Goal: Task Accomplishment & Management: Use online tool/utility

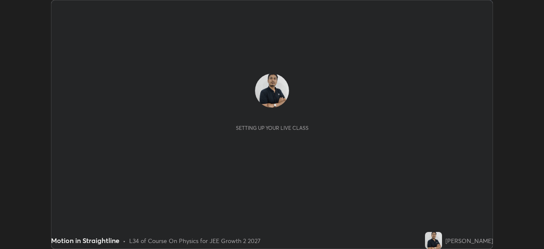
scroll to position [249, 544]
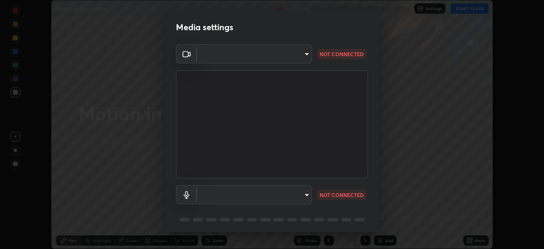
type input "684ead2b5c134b0fa43c59e64a558185a9d6e53ed06b1440a05fc340729f0d9f"
type input "default"
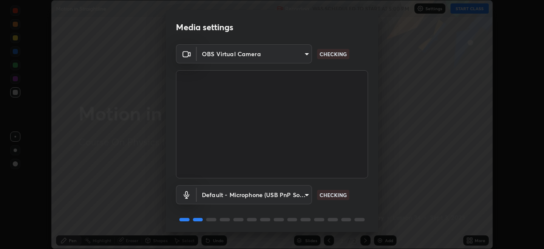
click at [298, 58] on body "Erase all Motion in Straightline Recording WAS SCHEDULED TO START AT 5:00 PM Se…" at bounding box center [272, 124] width 544 height 249
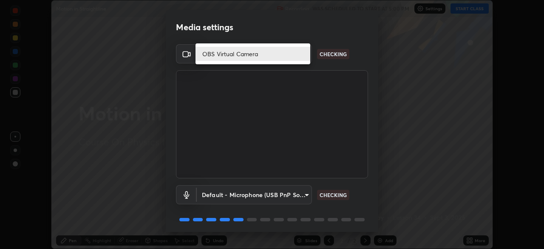
click at [286, 87] on div at bounding box center [272, 124] width 544 height 249
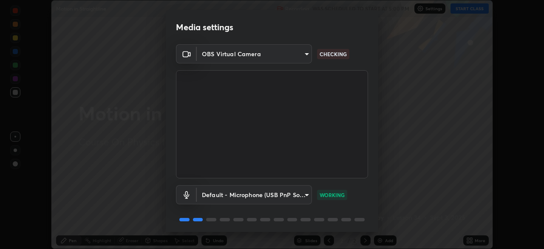
click at [301, 56] on body "Erase all Motion in Straightline Recording WAS SCHEDULED TO START AT 5:00 PM Se…" at bounding box center [272, 124] width 544 height 249
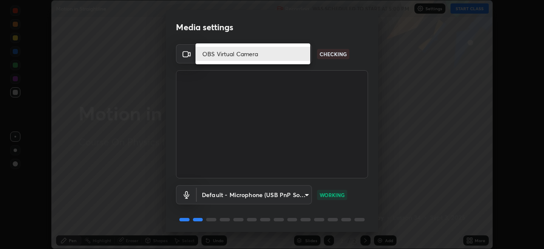
click at [301, 56] on li "OBS Virtual Camera" at bounding box center [253, 54] width 115 height 14
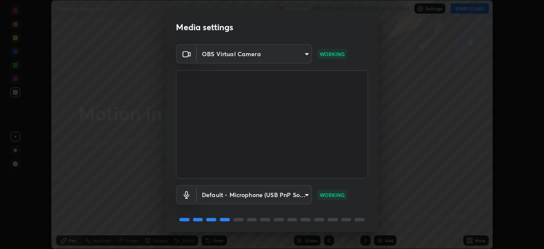
click at [211, 51] on body "Erase all Motion in Straightline Recording WAS SCHEDULED TO START AT 5:00 PM Se…" at bounding box center [272, 124] width 544 height 249
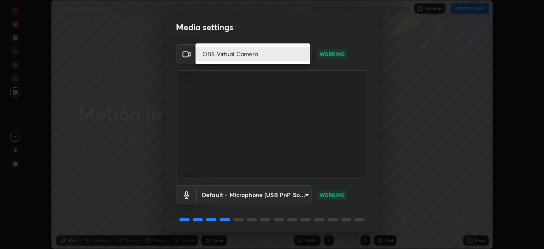
click at [221, 55] on li "OBS Virtual Camera" at bounding box center [253, 54] width 115 height 14
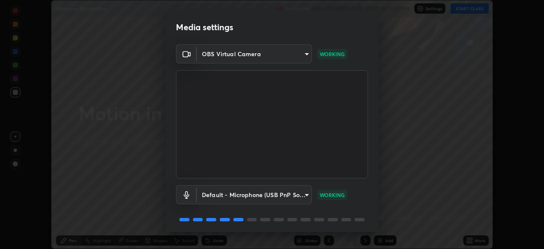
click at [217, 55] on body "Erase all Motion in Straightline Recording WAS SCHEDULED TO START AT 5:00 PM Se…" at bounding box center [272, 124] width 544 height 249
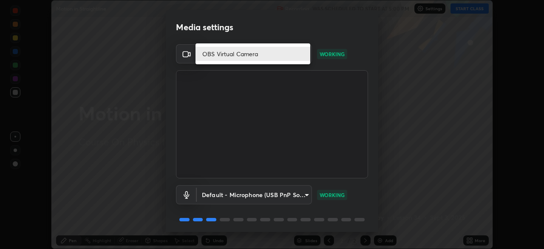
click at [211, 54] on li "OBS Virtual Camera" at bounding box center [253, 54] width 115 height 14
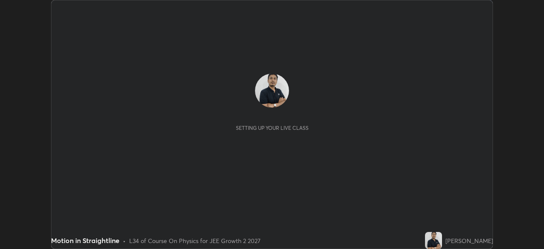
scroll to position [249, 544]
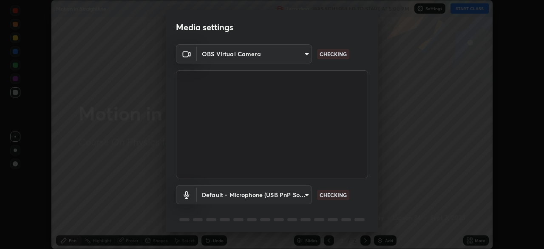
type input "684ead2b5c134b0fa43c59e64a558185a9d6e53ed06b1440a05fc340729f0d9f"
type input "default"
click at [276, 53] on body "Erase all Motion in Straightline Recording WAS SCHEDULED TO START AT 5:00 PM Se…" at bounding box center [272, 124] width 544 height 249
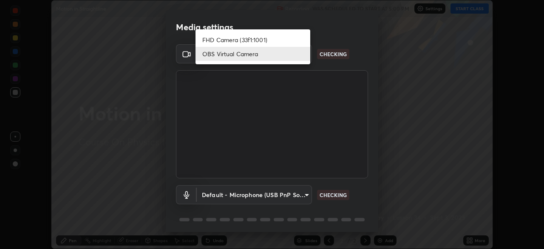
click at [272, 37] on li "FHD Camera (33f1:1001)" at bounding box center [253, 40] width 115 height 14
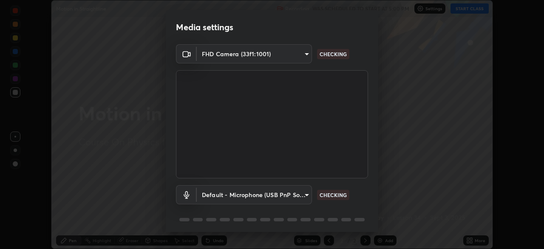
type input "39caa65dc23426385aa383ad0d0a4b68c28ae26f4a71cd21c25f84911154f6e3"
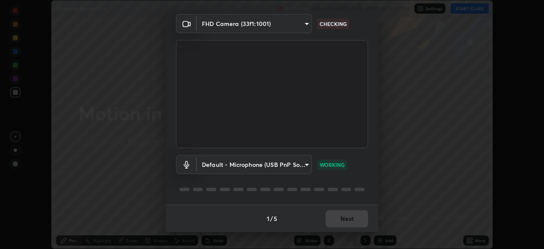
click at [373, 182] on div "FHD Camera (33f1:1001) 39caa65dc23426385aa383ad0d0a4b68c28ae26f4a71cd21c25f8491…" at bounding box center [272, 109] width 213 height 190
click at [359, 214] on button "Next" at bounding box center [347, 218] width 43 height 17
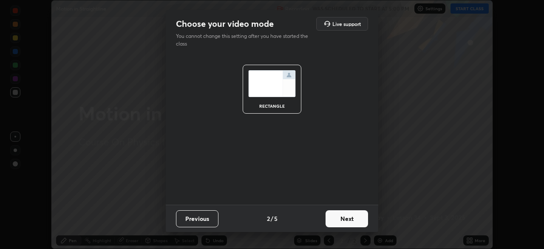
scroll to position [0, 0]
click at [355, 216] on button "Next" at bounding box center [347, 218] width 43 height 17
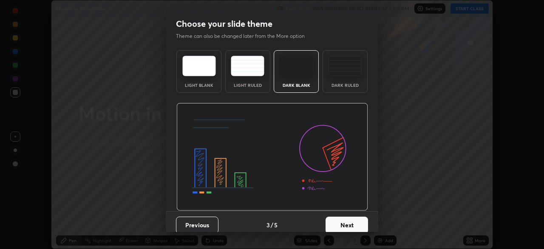
click at [360, 224] on button "Next" at bounding box center [347, 224] width 43 height 17
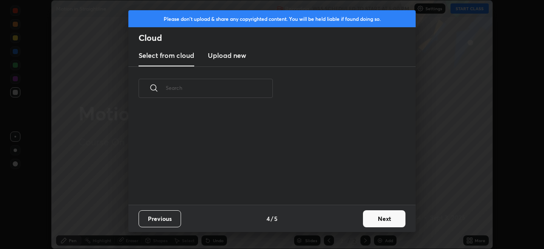
click at [378, 219] on button "Next" at bounding box center [384, 218] width 43 height 17
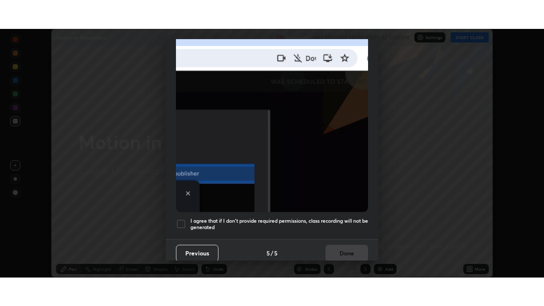
scroll to position [204, 0]
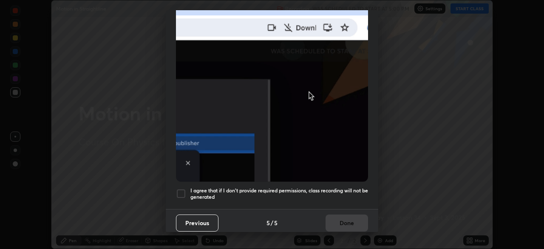
click at [181, 188] on div at bounding box center [181, 193] width 10 height 10
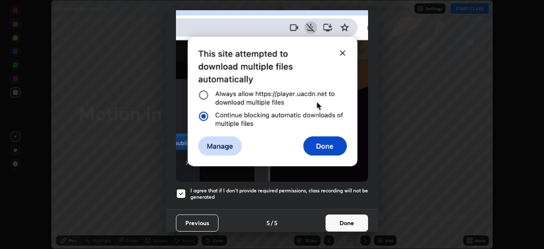
click at [340, 221] on button "Done" at bounding box center [347, 222] width 43 height 17
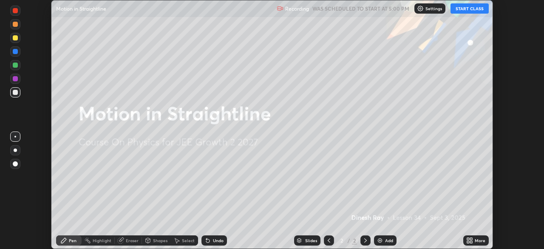
click at [470, 243] on icon at bounding box center [471, 242] width 2 height 2
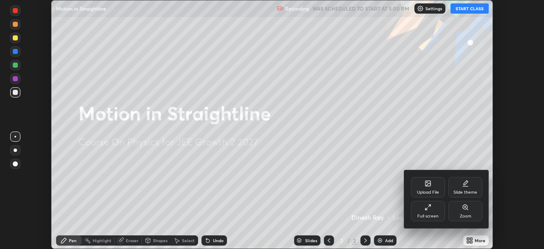
click at [437, 215] on div "Full screen" at bounding box center [427, 216] width 21 height 4
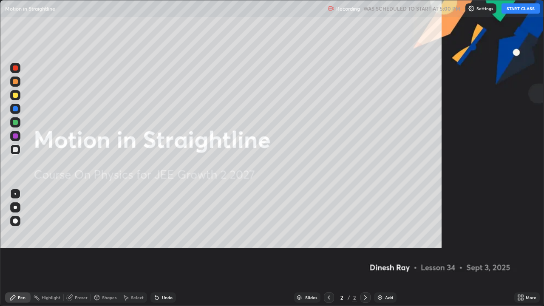
scroll to position [306, 544]
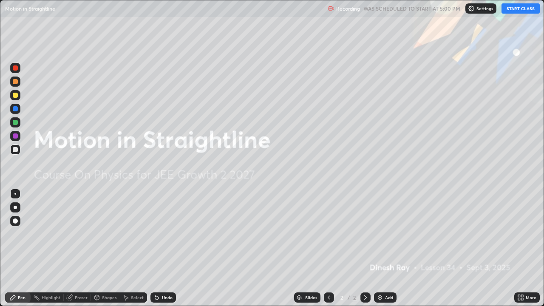
click at [521, 8] on button "START CLASS" at bounding box center [521, 8] width 38 height 10
click at [383, 248] on div "Add" at bounding box center [385, 297] width 23 height 10
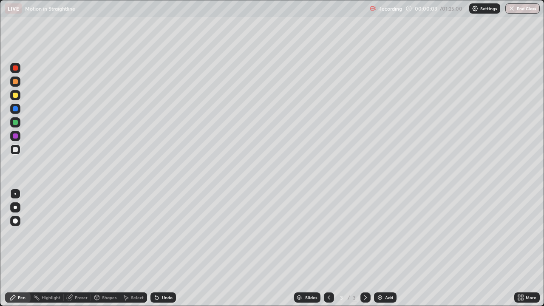
click at [17, 207] on div at bounding box center [15, 207] width 3 height 3
click at [19, 93] on div at bounding box center [15, 95] width 10 height 10
click at [14, 109] on div at bounding box center [15, 108] width 5 height 5
click at [15, 96] on div at bounding box center [15, 95] width 5 height 5
click at [19, 153] on div at bounding box center [15, 150] width 10 height 10
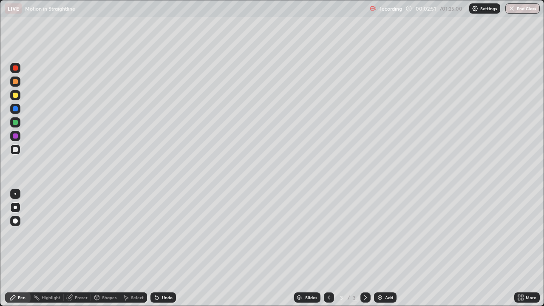
click at [14, 109] on div at bounding box center [15, 108] width 5 height 5
click at [17, 147] on div at bounding box center [15, 149] width 5 height 5
click at [19, 93] on div at bounding box center [15, 95] width 10 height 10
click at [384, 248] on div "Add" at bounding box center [385, 297] width 23 height 10
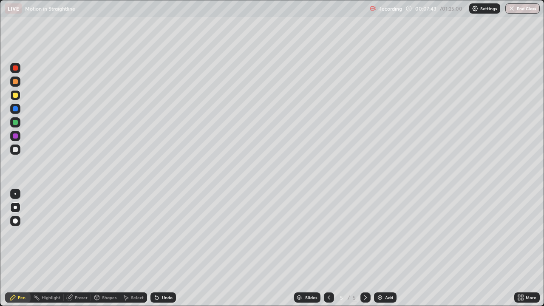
click at [329, 248] on icon at bounding box center [329, 297] width 7 height 7
click at [332, 248] on div at bounding box center [329, 297] width 10 height 10
click at [362, 248] on icon at bounding box center [365, 297] width 7 height 7
click at [17, 82] on div at bounding box center [15, 81] width 5 height 5
click at [17, 148] on div at bounding box center [15, 149] width 5 height 5
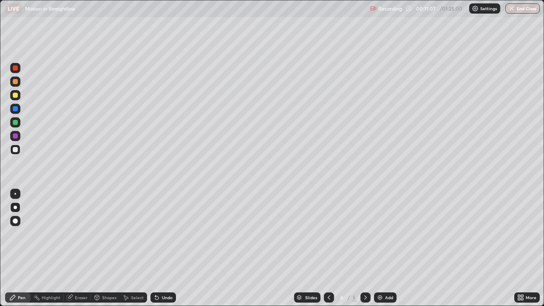
click at [16, 125] on div at bounding box center [15, 122] width 10 height 10
click at [165, 248] on div "Undo" at bounding box center [167, 297] width 11 height 4
click at [162, 248] on div "Undo" at bounding box center [163, 297] width 26 height 10
click at [17, 151] on div at bounding box center [15, 149] width 5 height 5
click at [365, 248] on icon at bounding box center [365, 297] width 7 height 7
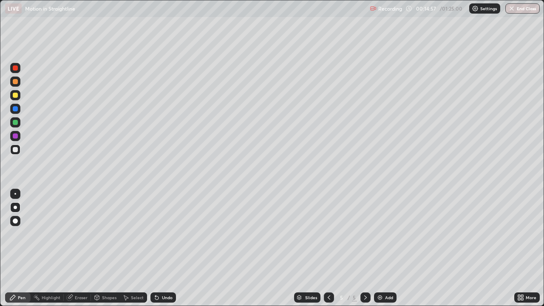
click at [166, 248] on div "Undo" at bounding box center [163, 297] width 26 height 10
click at [17, 96] on div at bounding box center [15, 95] width 5 height 5
click at [15, 149] on div at bounding box center [15, 149] width 5 height 5
click at [164, 248] on div "Undo" at bounding box center [167, 297] width 11 height 4
click at [162, 248] on div "Undo" at bounding box center [167, 297] width 11 height 4
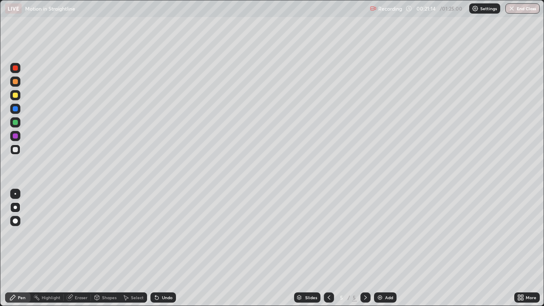
click at [162, 248] on div "Undo" at bounding box center [167, 297] width 11 height 4
click at [158, 248] on icon at bounding box center [156, 297] width 7 height 7
click at [383, 248] on div "Add" at bounding box center [385, 297] width 23 height 10
click at [328, 248] on icon at bounding box center [329, 297] width 7 height 7
click at [365, 248] on icon at bounding box center [365, 297] width 7 height 7
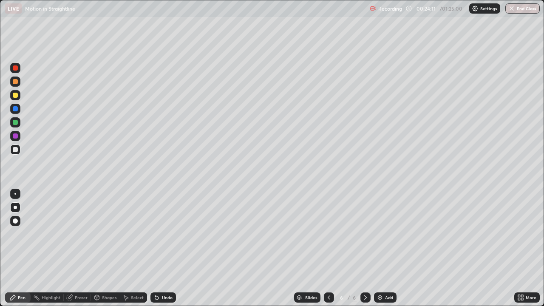
click at [15, 94] on div at bounding box center [15, 95] width 5 height 5
click at [14, 121] on div at bounding box center [15, 122] width 5 height 5
click at [165, 248] on div "Undo" at bounding box center [167, 297] width 11 height 4
click at [162, 248] on div "Undo" at bounding box center [167, 297] width 11 height 4
click at [14, 150] on div at bounding box center [15, 149] width 5 height 5
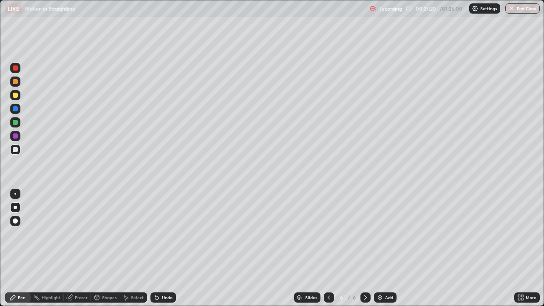
click at [163, 248] on div "Undo" at bounding box center [167, 297] width 11 height 4
click at [168, 248] on div "Undo" at bounding box center [167, 297] width 11 height 4
click at [364, 248] on icon at bounding box center [365, 297] width 3 height 4
click at [388, 248] on div "Add" at bounding box center [385, 297] width 23 height 10
click at [15, 96] on div at bounding box center [15, 95] width 5 height 5
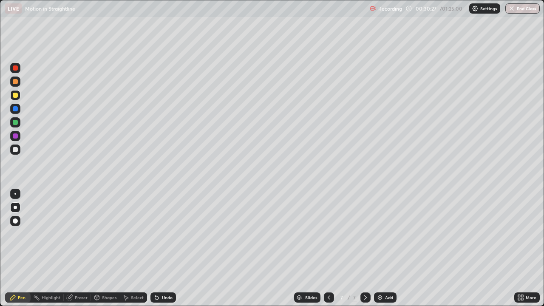
click at [17, 145] on div at bounding box center [15, 150] width 10 height 10
click at [16, 153] on div at bounding box center [15, 150] width 10 height 10
click at [17, 93] on div at bounding box center [15, 95] width 5 height 5
click at [18, 109] on div at bounding box center [15, 109] width 10 height 10
click at [16, 153] on div at bounding box center [15, 150] width 10 height 10
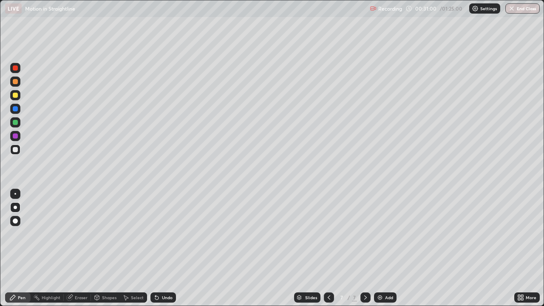
click at [16, 95] on div at bounding box center [15, 95] width 5 height 5
click at [20, 151] on div at bounding box center [15, 150] width 10 height 10
click at [382, 248] on img at bounding box center [380, 297] width 7 height 7
click at [14, 95] on div at bounding box center [15, 95] width 5 height 5
click at [165, 248] on div "Undo" at bounding box center [163, 297] width 26 height 10
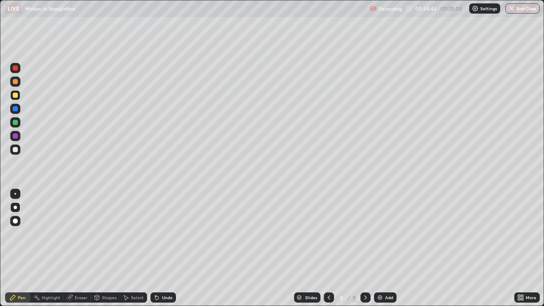
click at [16, 150] on div at bounding box center [15, 149] width 5 height 5
click at [77, 248] on div "Eraser" at bounding box center [81, 297] width 13 height 4
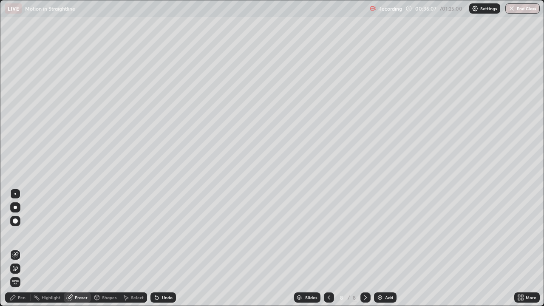
click at [19, 248] on div "Pen" at bounding box center [22, 297] width 8 height 4
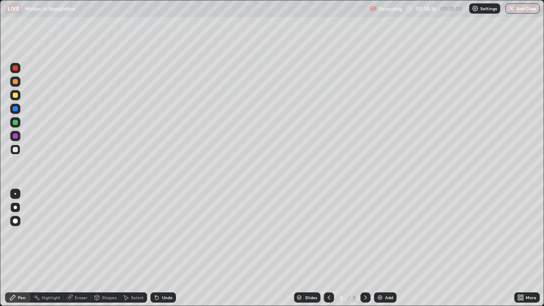
click at [20, 93] on div at bounding box center [15, 95] width 10 height 10
click at [19, 122] on div at bounding box center [15, 122] width 10 height 10
click at [15, 150] on div at bounding box center [15, 149] width 5 height 5
click at [14, 82] on div at bounding box center [15, 81] width 5 height 5
click at [383, 248] on div "Add" at bounding box center [385, 297] width 23 height 10
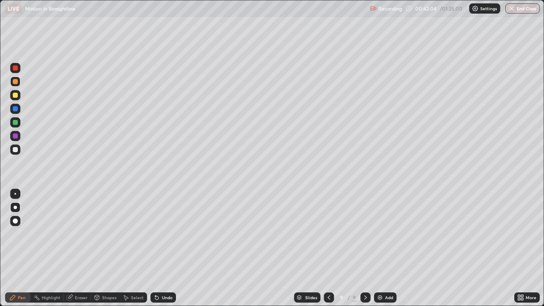
click at [16, 83] on div at bounding box center [15, 81] width 5 height 5
click at [16, 151] on div at bounding box center [15, 149] width 5 height 5
click at [17, 124] on div at bounding box center [15, 122] width 5 height 5
click at [19, 80] on div at bounding box center [15, 82] width 10 height 10
click at [15, 150] on div at bounding box center [15, 149] width 5 height 5
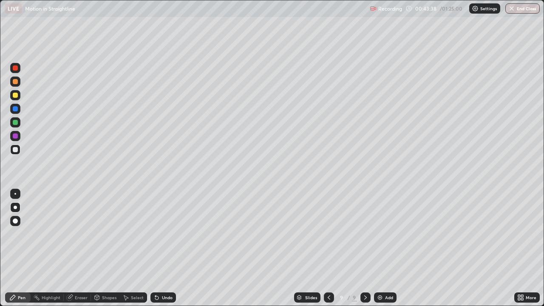
click at [167, 248] on div "Undo" at bounding box center [167, 297] width 11 height 4
click at [16, 94] on div at bounding box center [15, 95] width 5 height 5
click at [18, 153] on div at bounding box center [15, 150] width 10 height 10
click at [16, 108] on div at bounding box center [15, 108] width 5 height 5
click at [385, 248] on div "Add" at bounding box center [389, 297] width 8 height 4
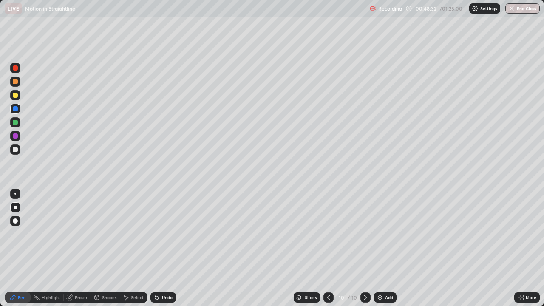
click at [12, 94] on div at bounding box center [15, 95] width 10 height 10
click at [18, 150] on div at bounding box center [15, 150] width 10 height 10
click at [17, 96] on div at bounding box center [15, 95] width 5 height 5
click at [15, 153] on div at bounding box center [15, 150] width 10 height 10
click at [16, 123] on div at bounding box center [15, 122] width 5 height 5
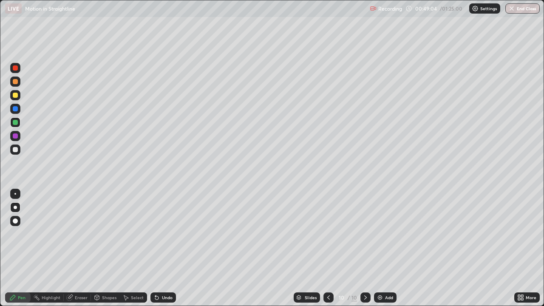
click at [17, 96] on div at bounding box center [15, 95] width 5 height 5
click at [17, 149] on div at bounding box center [15, 149] width 5 height 5
click at [168, 248] on div "Undo" at bounding box center [167, 297] width 11 height 4
click at [169, 248] on div "Undo" at bounding box center [167, 297] width 11 height 4
click at [18, 95] on div at bounding box center [15, 95] width 10 height 10
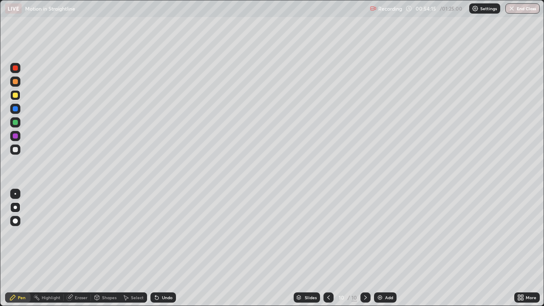
click at [387, 248] on div "Add" at bounding box center [385, 297] width 23 height 10
click at [16, 150] on div at bounding box center [15, 149] width 5 height 5
click at [15, 92] on div at bounding box center [15, 95] width 10 height 10
click at [522, 248] on icon at bounding box center [522, 299] width 2 height 2
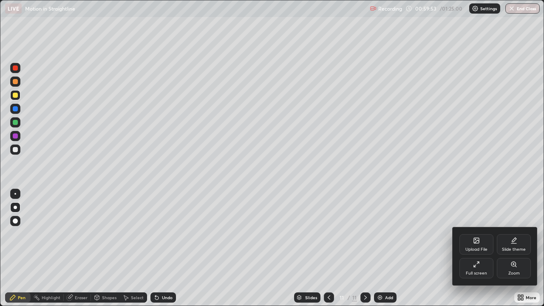
click at [475, 248] on div "Upload File" at bounding box center [476, 249] width 22 height 4
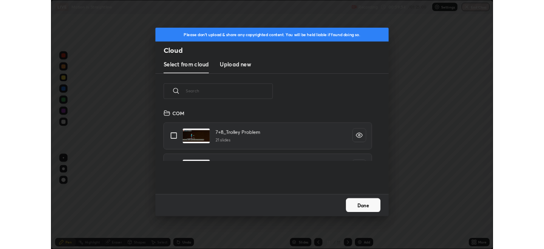
scroll to position [105, 273]
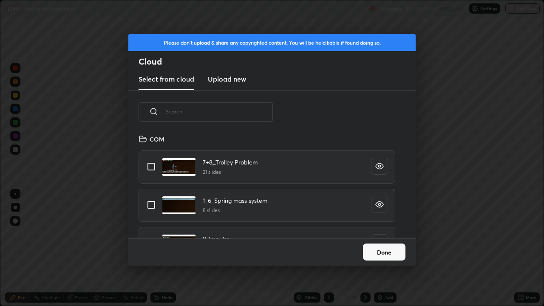
click at [234, 80] on h3 "Upload new" at bounding box center [227, 79] width 38 height 10
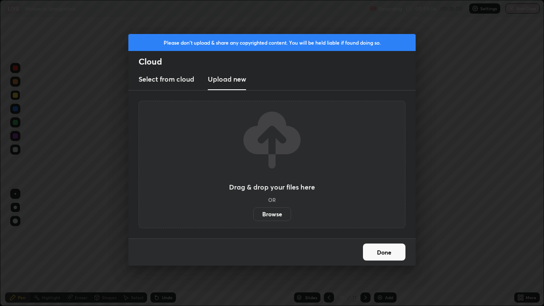
click at [273, 214] on label "Browse" at bounding box center [272, 214] width 38 height 14
click at [253, 214] on input "Browse" at bounding box center [253, 214] width 0 height 14
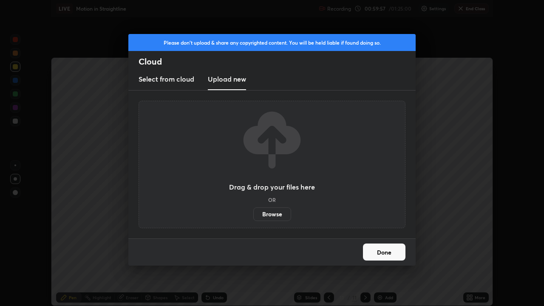
scroll to position [42252, 41956]
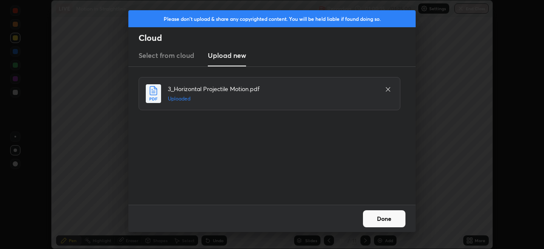
click at [386, 219] on button "Done" at bounding box center [384, 218] width 43 height 17
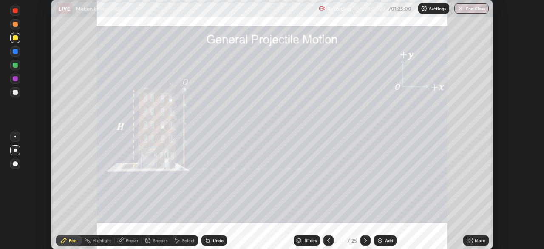
click at [328, 240] on icon at bounding box center [328, 240] width 7 height 7
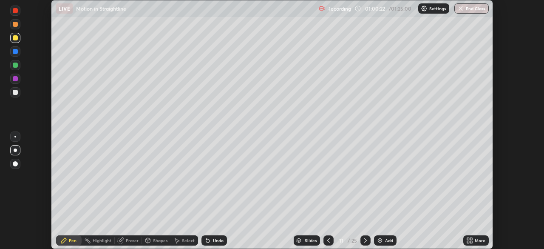
click at [476, 240] on div "More" at bounding box center [480, 240] width 11 height 4
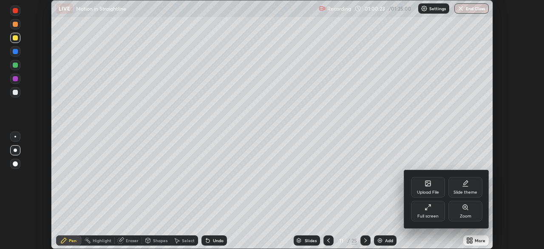
click at [433, 212] on div "Full screen" at bounding box center [428, 211] width 34 height 20
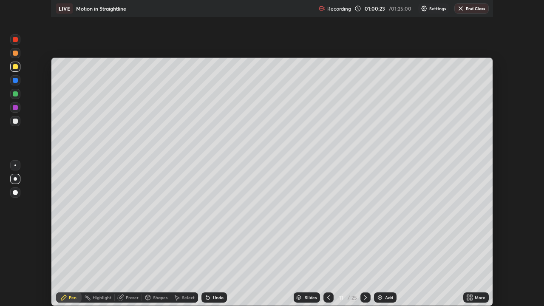
scroll to position [306, 544]
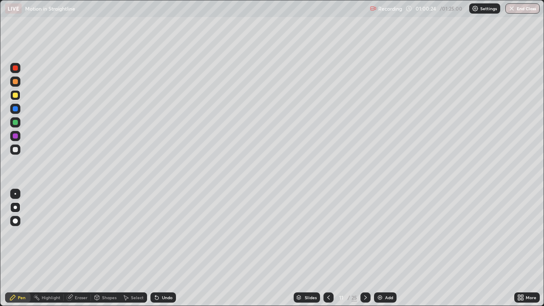
click at [520, 248] on icon at bounding box center [519, 296] width 2 height 2
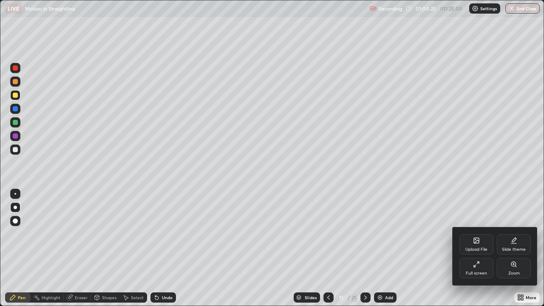
click at [479, 241] on icon at bounding box center [476, 240] width 5 height 5
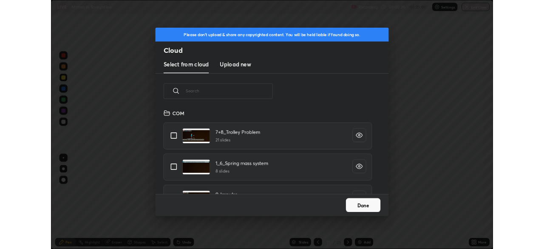
scroll to position [105, 273]
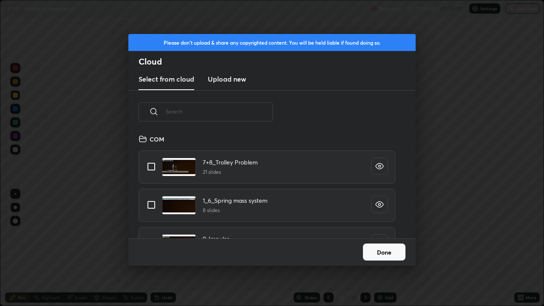
click at [237, 82] on h3 "Upload new" at bounding box center [227, 79] width 38 height 10
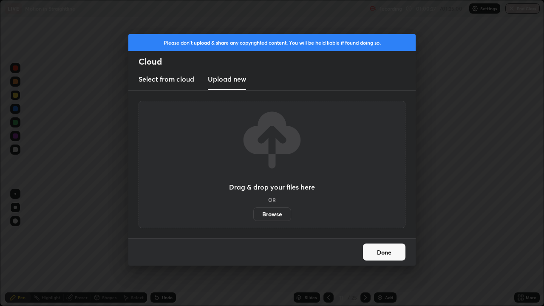
click at [281, 216] on label "Browse" at bounding box center [272, 214] width 38 height 14
click at [253, 216] on input "Browse" at bounding box center [253, 214] width 0 height 14
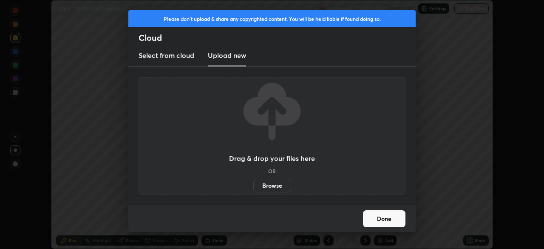
scroll to position [42252, 41956]
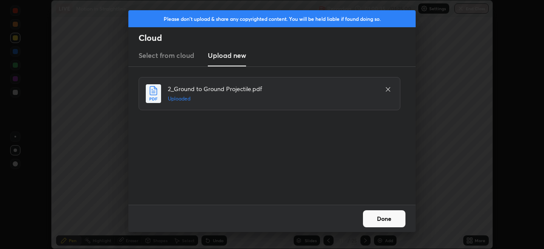
click at [381, 221] on button "Done" at bounding box center [384, 218] width 43 height 17
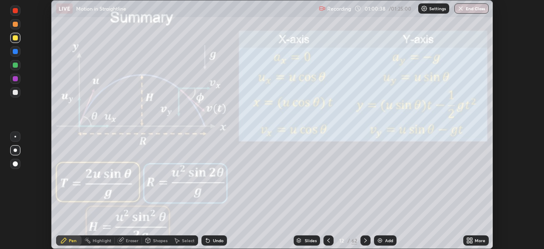
click at [309, 241] on div "Slides" at bounding box center [311, 240] width 12 height 4
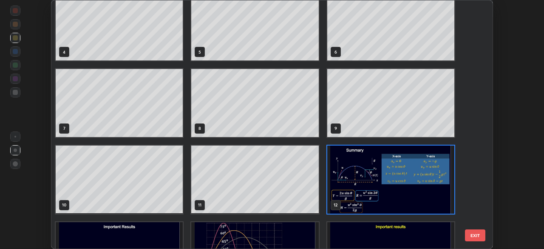
scroll to position [85, 0]
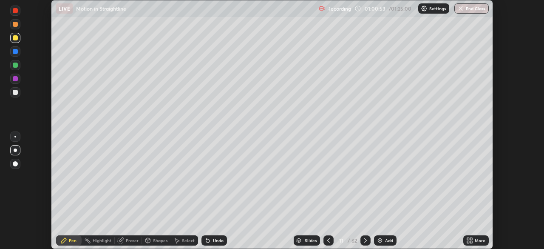
click at [475, 241] on div "More" at bounding box center [480, 240] width 11 height 4
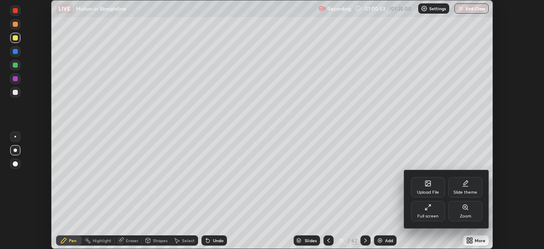
click at [431, 185] on icon at bounding box center [428, 183] width 7 height 7
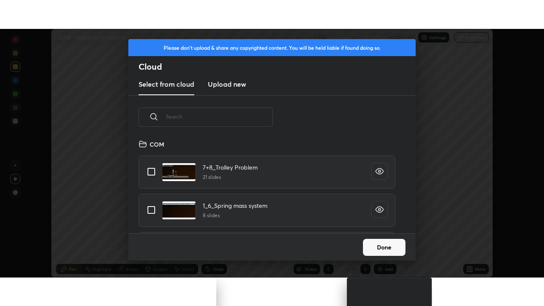
scroll to position [94, 273]
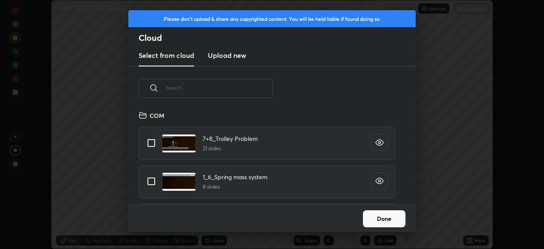
click at [243, 60] on new "Upload new" at bounding box center [227, 55] width 38 height 21
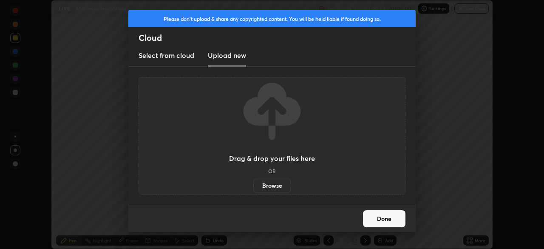
click at [265, 188] on label "Browse" at bounding box center [272, 186] width 38 height 14
click at [253, 188] on input "Browse" at bounding box center [253, 186] width 0 height 14
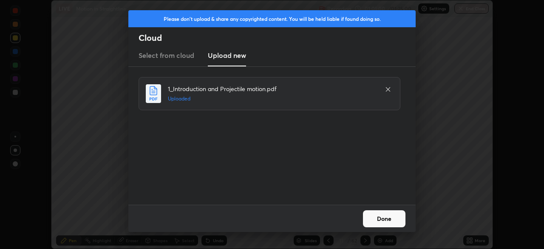
click at [385, 221] on button "Done" at bounding box center [384, 218] width 43 height 17
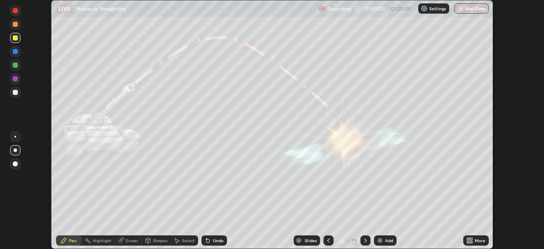
click at [470, 239] on icon at bounding box center [471, 239] width 2 height 2
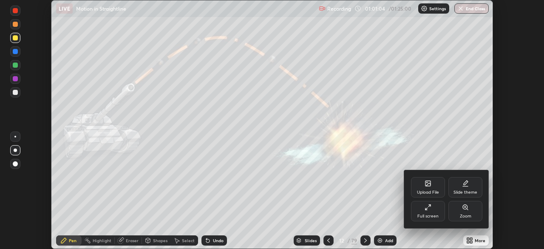
click at [432, 213] on div "Full screen" at bounding box center [428, 211] width 34 height 20
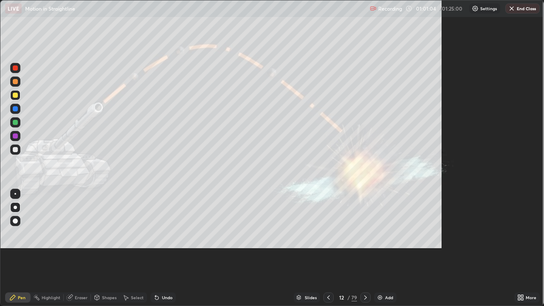
scroll to position [306, 544]
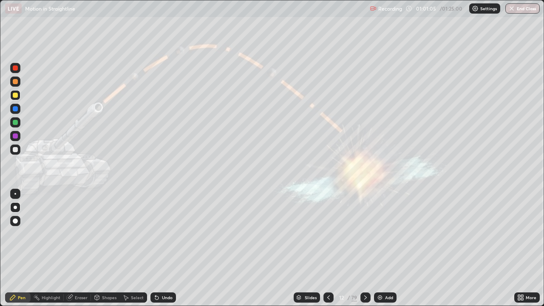
click at [308, 248] on div "Slides" at bounding box center [311, 297] width 12 height 4
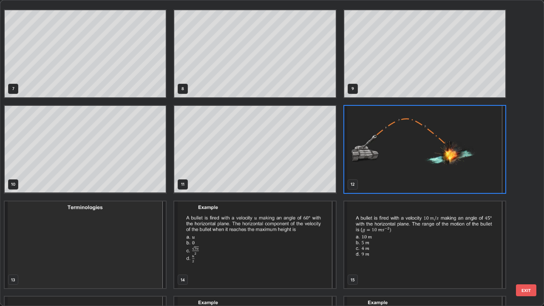
scroll to position [193, 0]
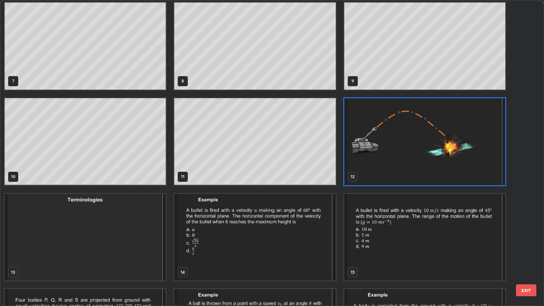
click at [309, 248] on img "grid" at bounding box center [254, 237] width 161 height 87
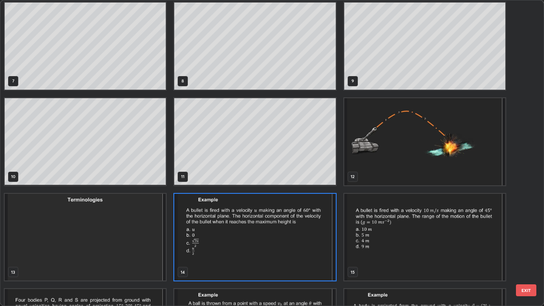
click at [309, 248] on img "grid" at bounding box center [254, 237] width 161 height 87
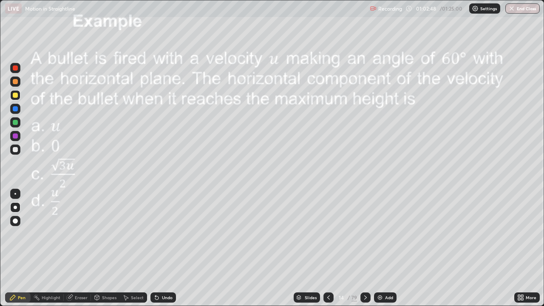
click at [163, 248] on div "Undo" at bounding box center [163, 297] width 26 height 10
click at [363, 248] on icon at bounding box center [365, 297] width 7 height 7
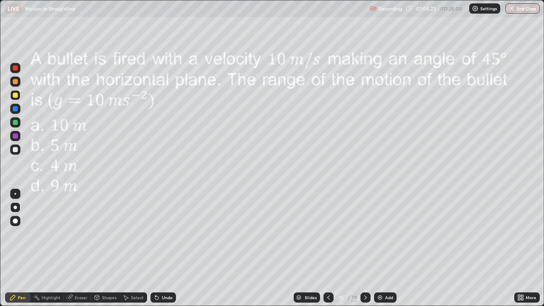
click at [365, 248] on icon at bounding box center [365, 297] width 7 height 7
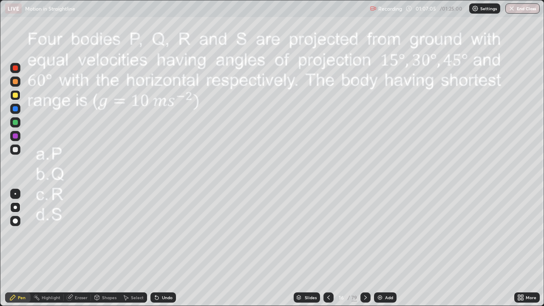
click at [365, 248] on icon at bounding box center [365, 297] width 7 height 7
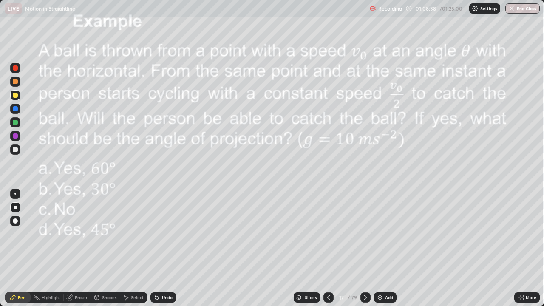
click at [365, 248] on icon at bounding box center [365, 297] width 7 height 7
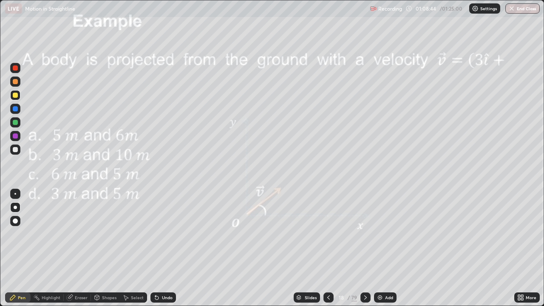
click at [364, 248] on icon at bounding box center [365, 297] width 7 height 7
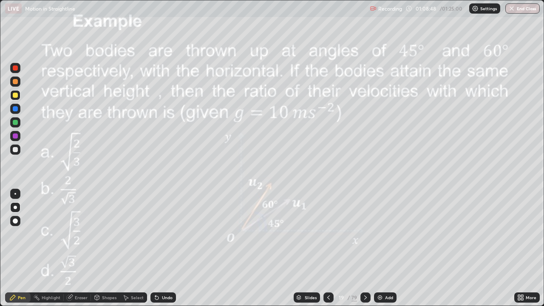
click at [365, 248] on icon at bounding box center [365, 297] width 7 height 7
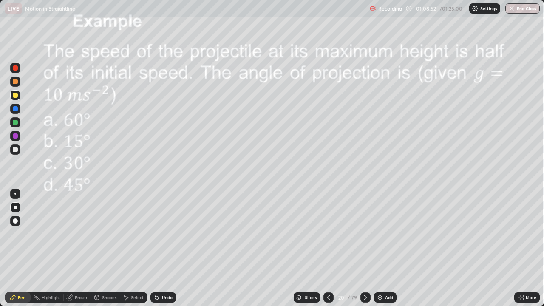
click at [366, 248] on icon at bounding box center [365, 297] width 3 height 4
click at [363, 248] on icon at bounding box center [365, 297] width 7 height 7
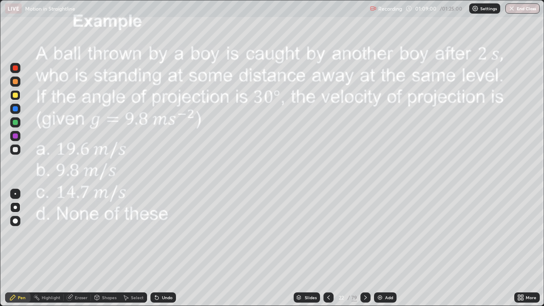
click at [365, 248] on icon at bounding box center [365, 297] width 7 height 7
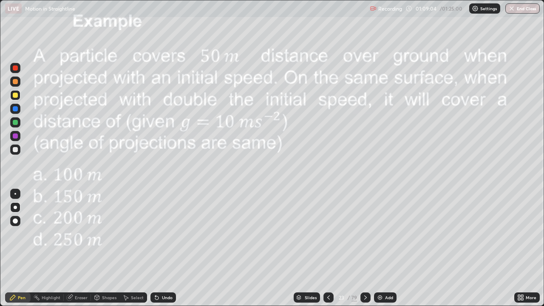
click at [366, 248] on icon at bounding box center [365, 297] width 7 height 7
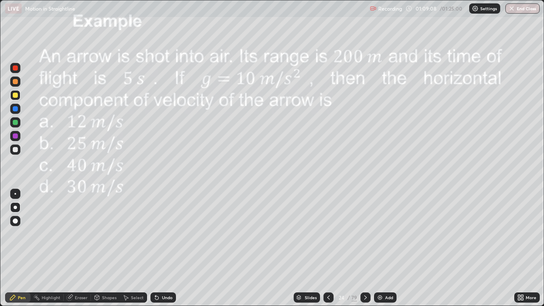
click at [364, 248] on icon at bounding box center [365, 297] width 3 height 4
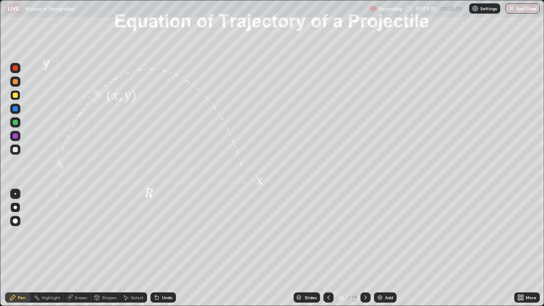
click at [328, 248] on icon at bounding box center [328, 297] width 7 height 7
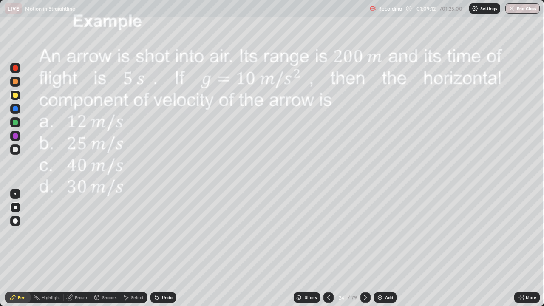
click at [328, 248] on icon at bounding box center [328, 297] width 7 height 7
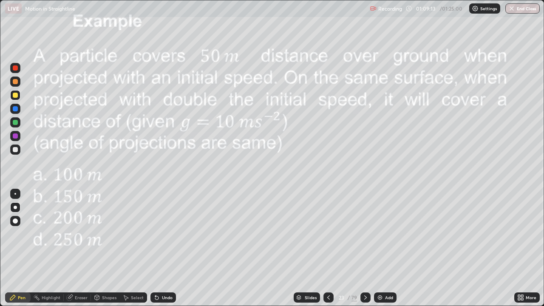
click at [328, 248] on icon at bounding box center [328, 297] width 7 height 7
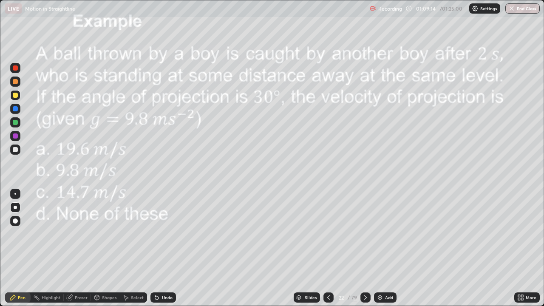
click at [331, 248] on div at bounding box center [328, 297] width 10 height 10
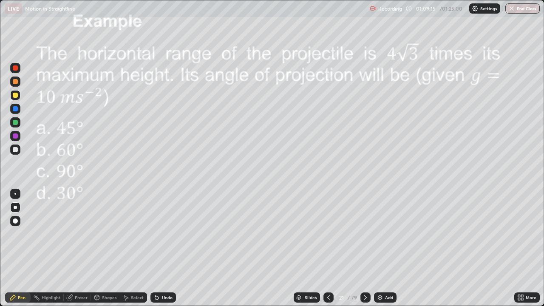
click at [328, 248] on icon at bounding box center [328, 297] width 7 height 7
click at [331, 248] on div at bounding box center [328, 297] width 10 height 10
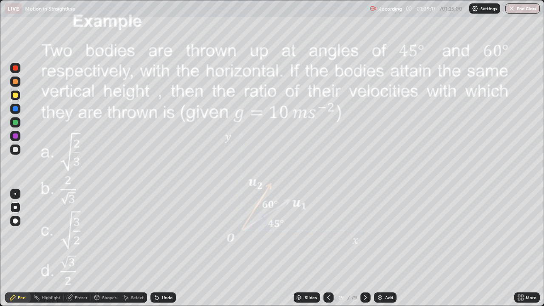
click at [328, 248] on icon at bounding box center [328, 297] width 7 height 7
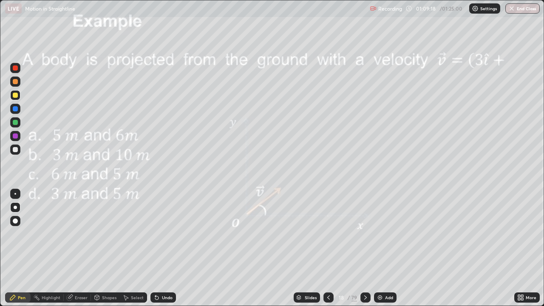
click at [328, 248] on icon at bounding box center [328, 297] width 3 height 4
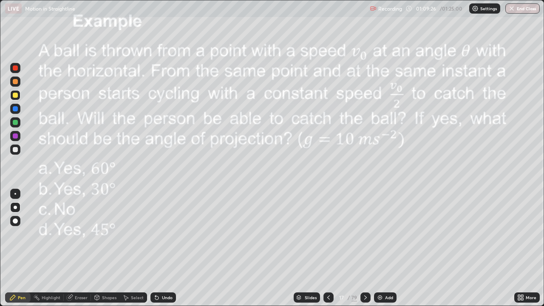
click at [521, 9] on button "End Class" at bounding box center [522, 8] width 34 height 10
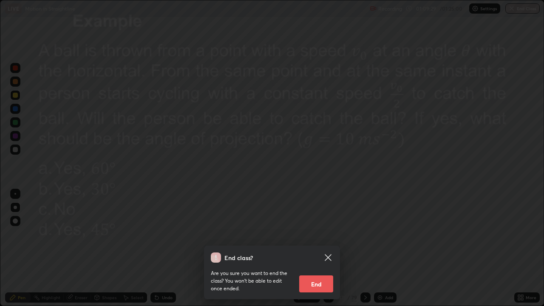
click at [332, 248] on icon at bounding box center [328, 257] width 10 height 10
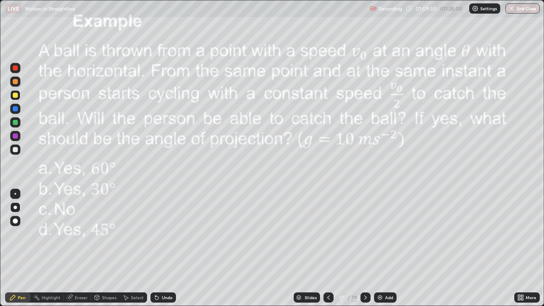
click at [364, 248] on icon at bounding box center [365, 297] width 7 height 7
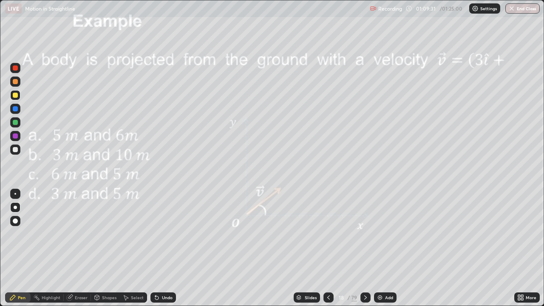
click at [381, 248] on img at bounding box center [380, 297] width 7 height 7
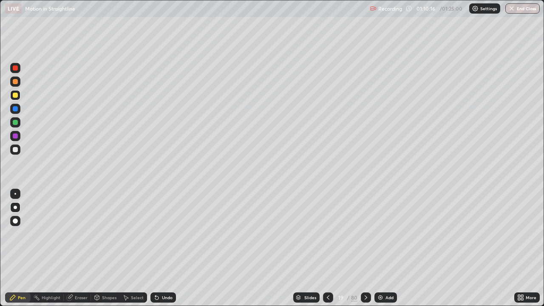
click at [170, 248] on div "Undo" at bounding box center [167, 297] width 11 height 4
click at [169, 248] on div "Undo" at bounding box center [163, 297] width 26 height 10
click at [16, 150] on div at bounding box center [15, 149] width 5 height 5
click at [522, 8] on button "End Class" at bounding box center [522, 8] width 34 height 10
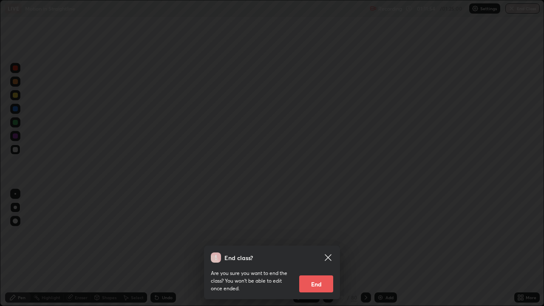
click at [316, 248] on button "End" at bounding box center [316, 283] width 34 height 17
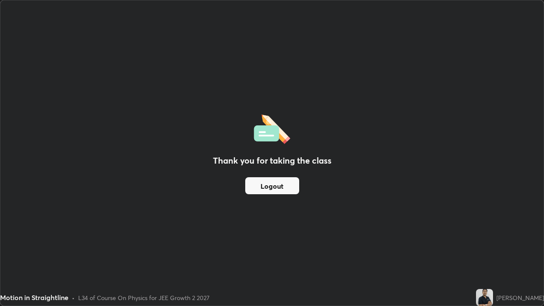
click at [257, 187] on button "Logout" at bounding box center [272, 185] width 54 height 17
